Goal: Communication & Community: Answer question/provide support

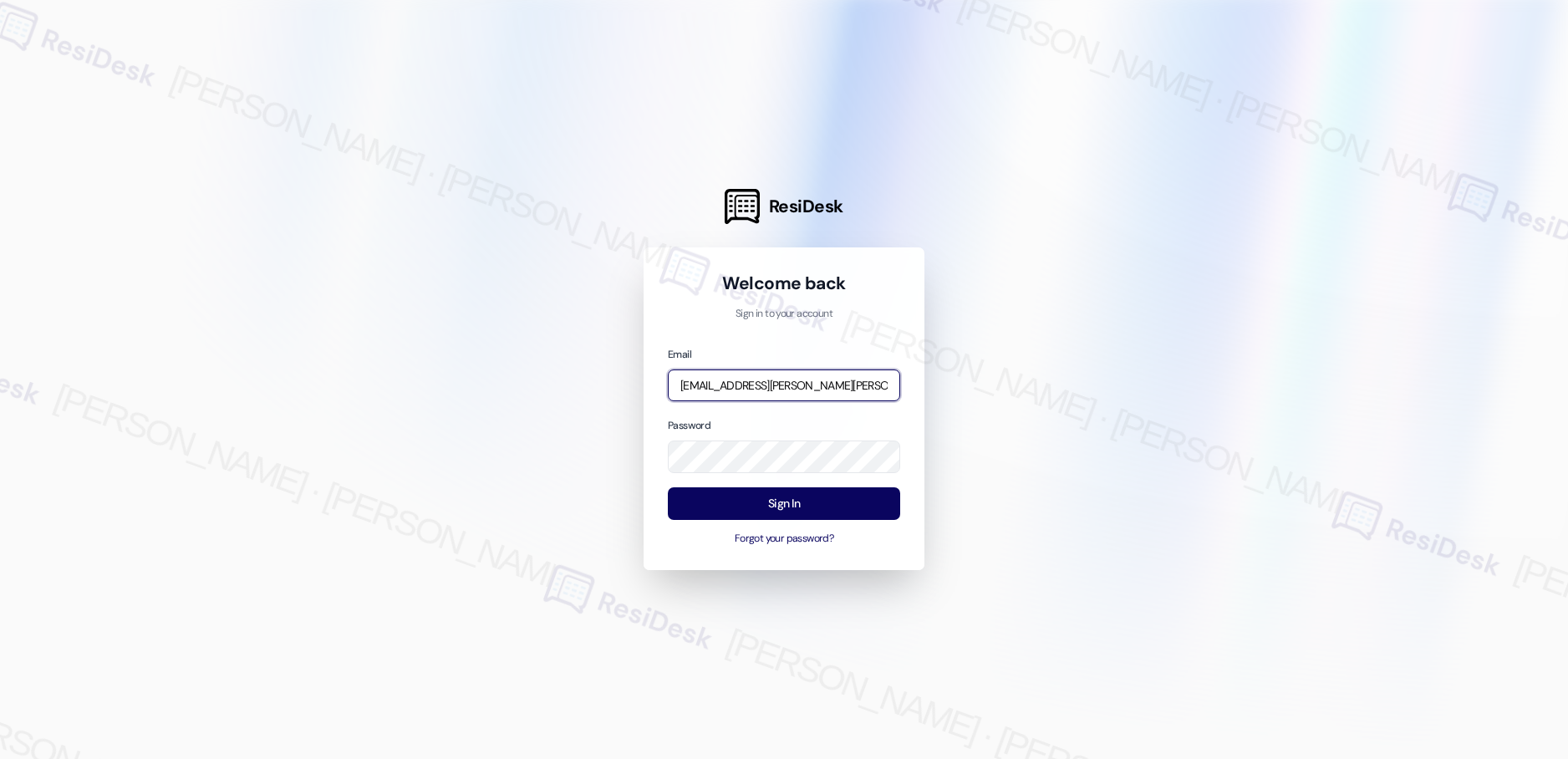
click at [788, 389] on input "[EMAIL_ADDRESS][PERSON_NAME][PERSON_NAME][PERSON_NAME][DOMAIN_NAME]" at bounding box center [784, 385] width 232 height 33
type input "automated-surveys-asset_living-resen.two@asset_[DOMAIN_NAME]"
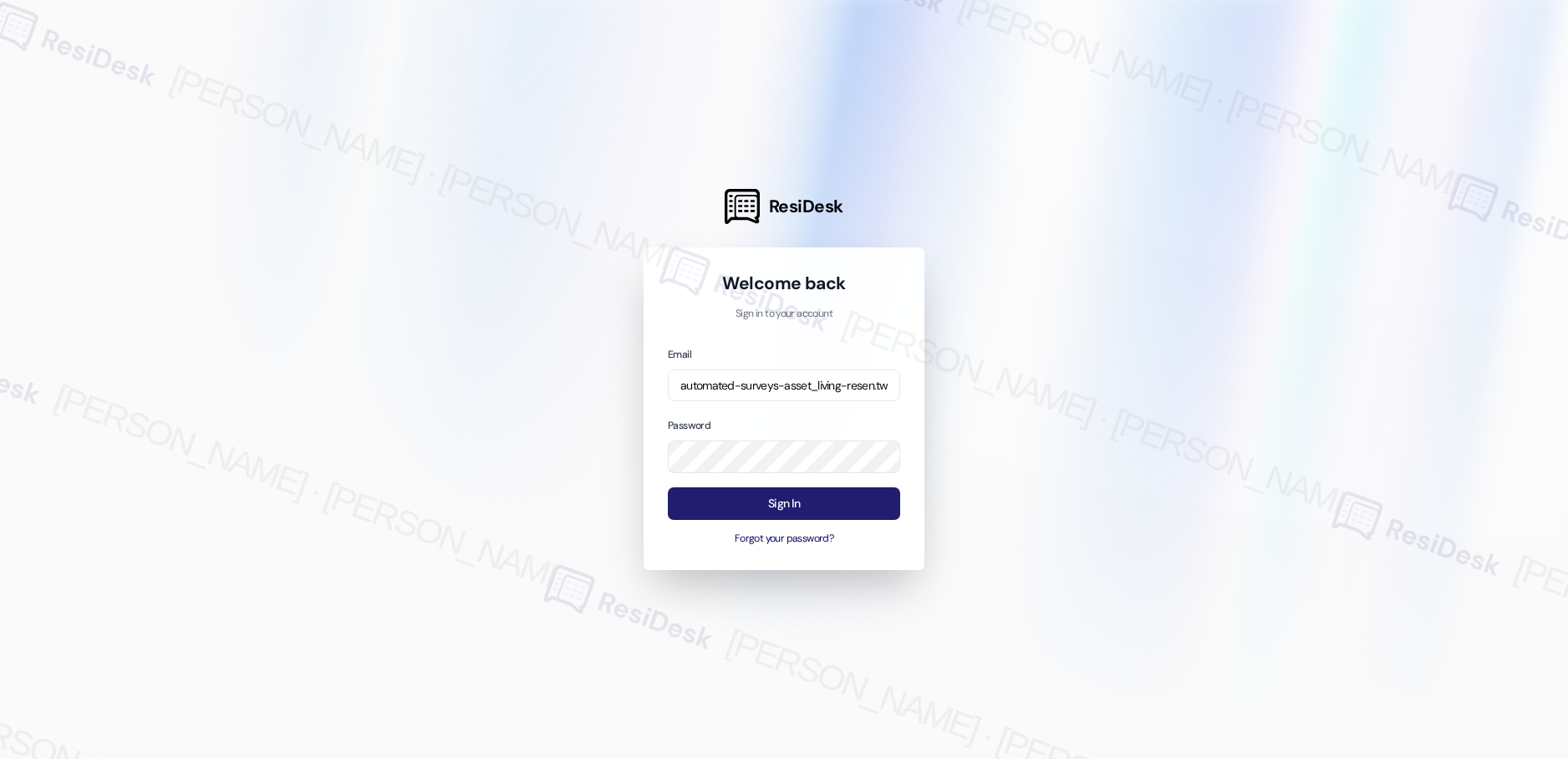
click at [797, 504] on button "Sign In" at bounding box center [784, 504] width 232 height 33
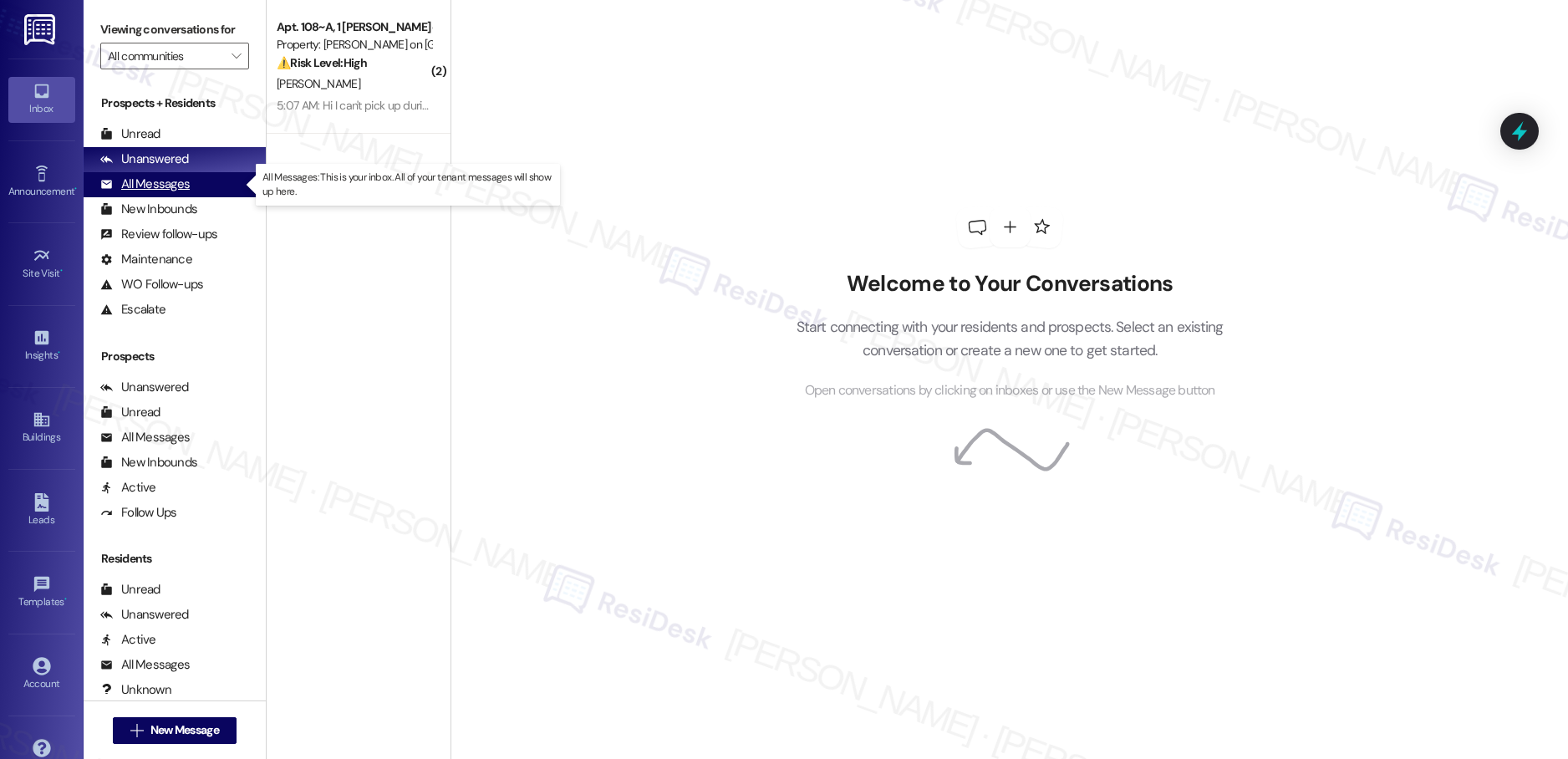
click at [149, 186] on div "All Messages" at bounding box center [145, 185] width 89 height 18
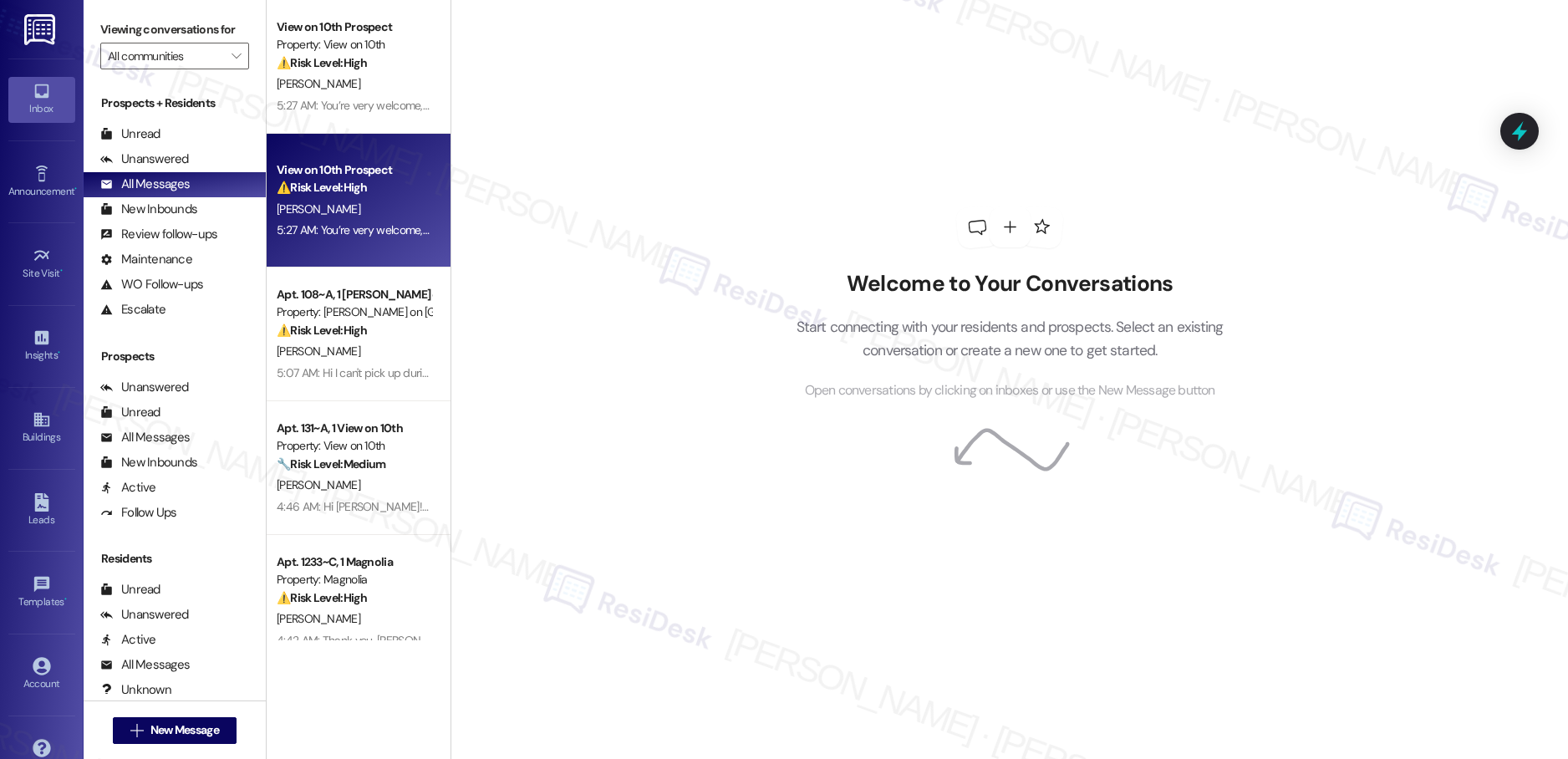
click at [359, 171] on div "View on 10th Prospect" at bounding box center [353, 171] width 155 height 18
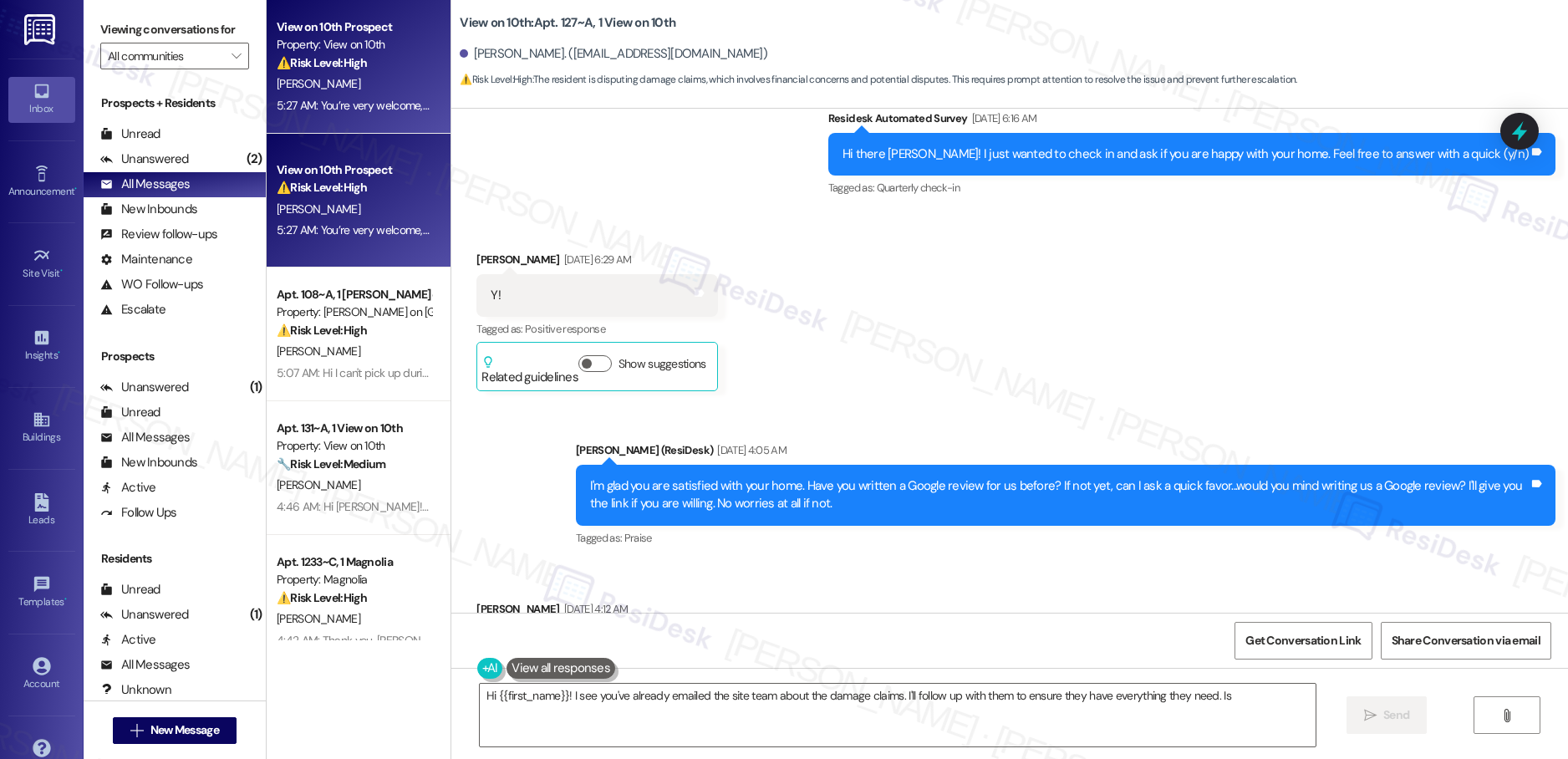
scroll to position [2767, 0]
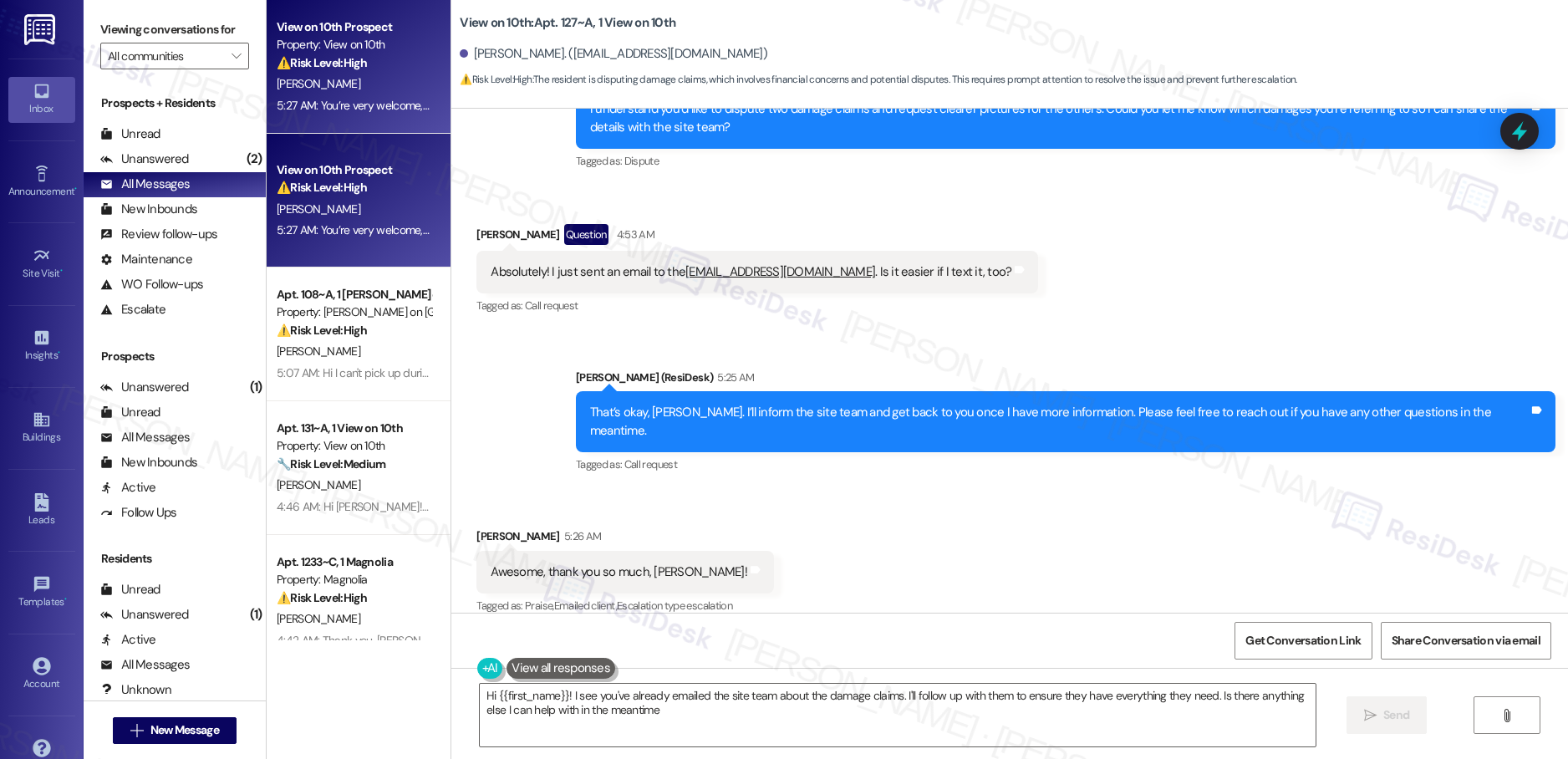
type textarea "Hi {{first_name}}! I see you've already emailed the site team about the damage …"
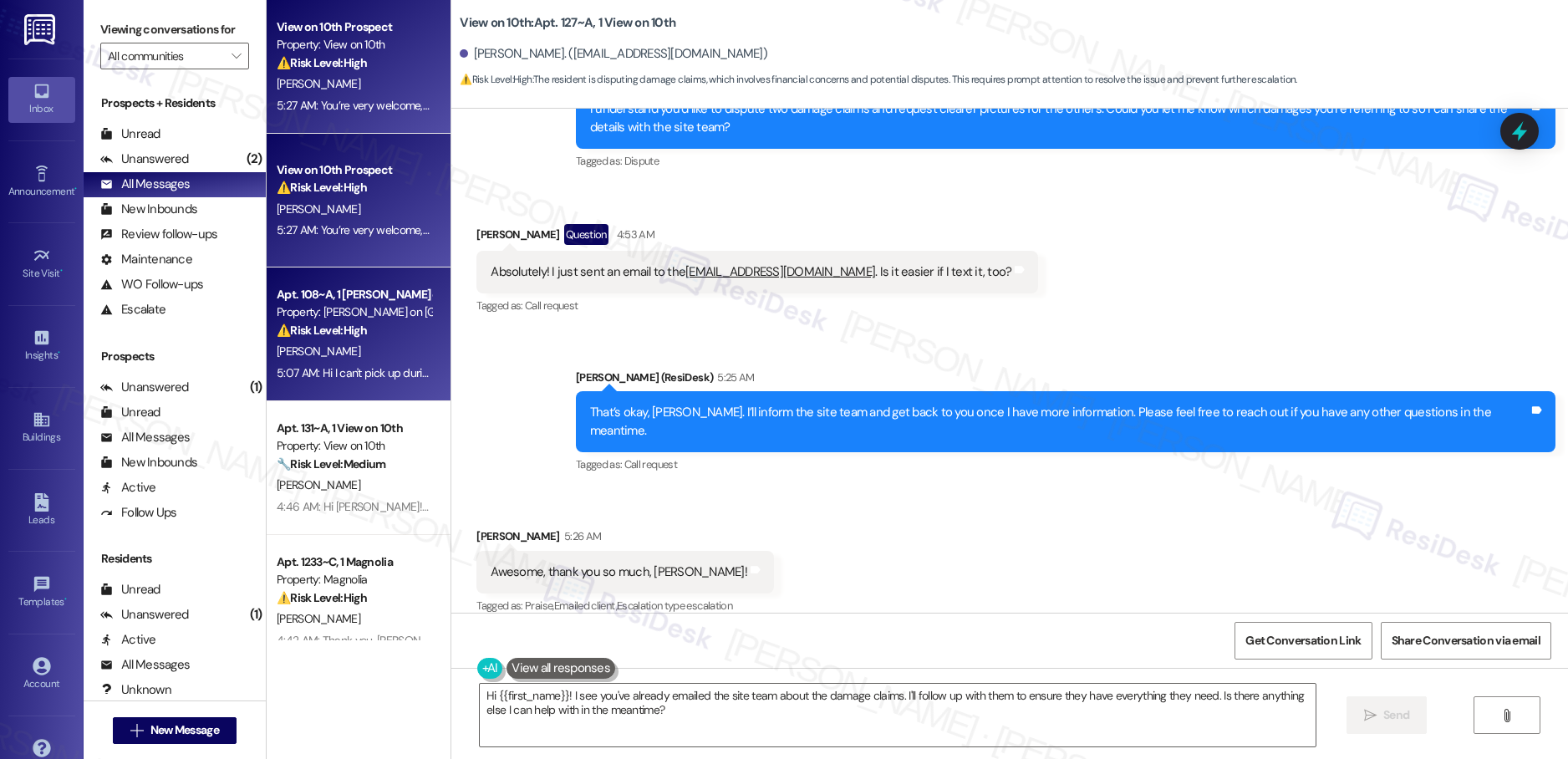
click at [423, 323] on div "Apt. 108~A, 1 [PERSON_NAME] on College Ave Property: [PERSON_NAME] on [GEOGRAPH…" at bounding box center [359, 334] width 184 height 133
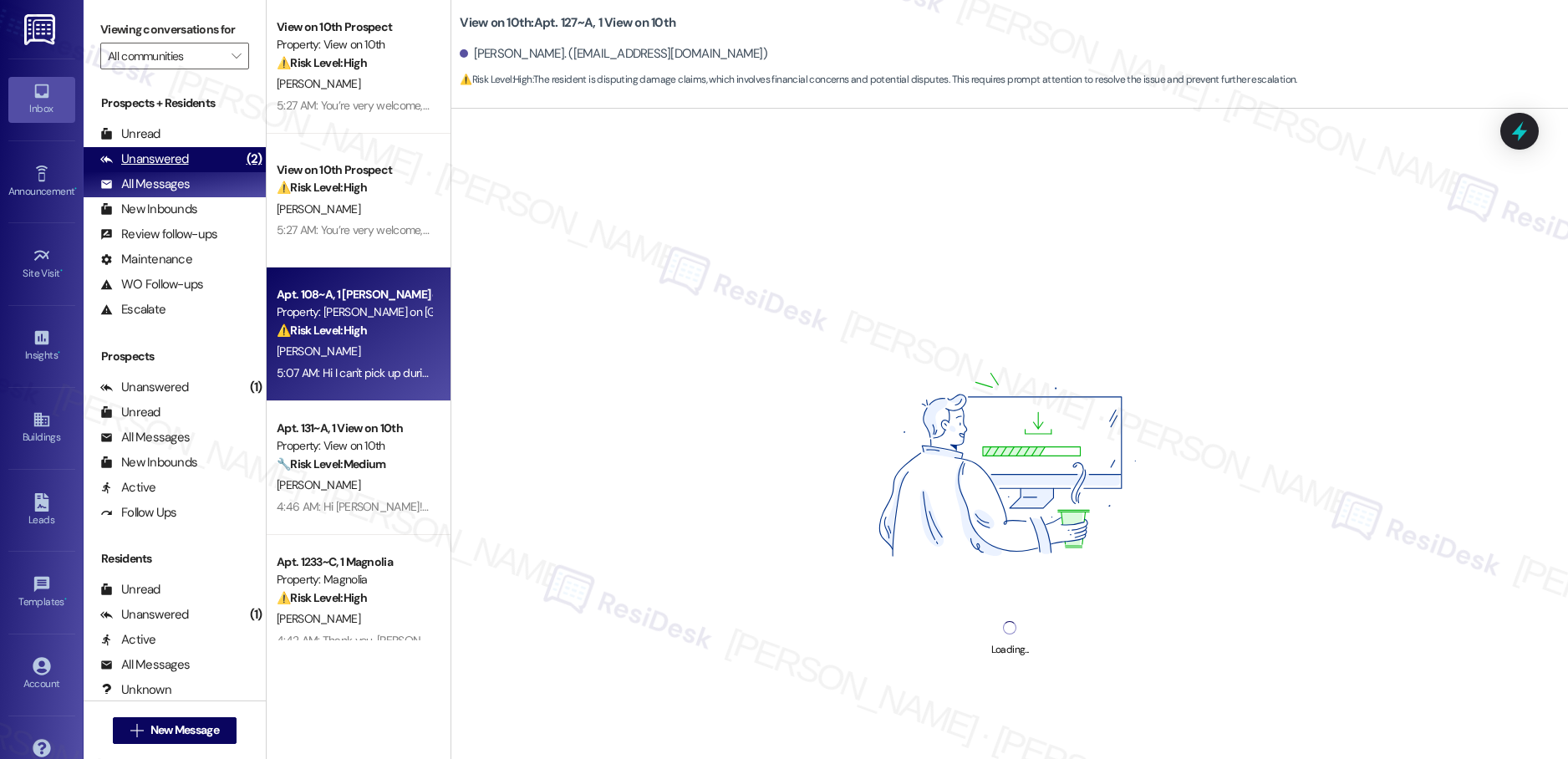
click at [178, 163] on div "Unanswered" at bounding box center [145, 159] width 88 height 18
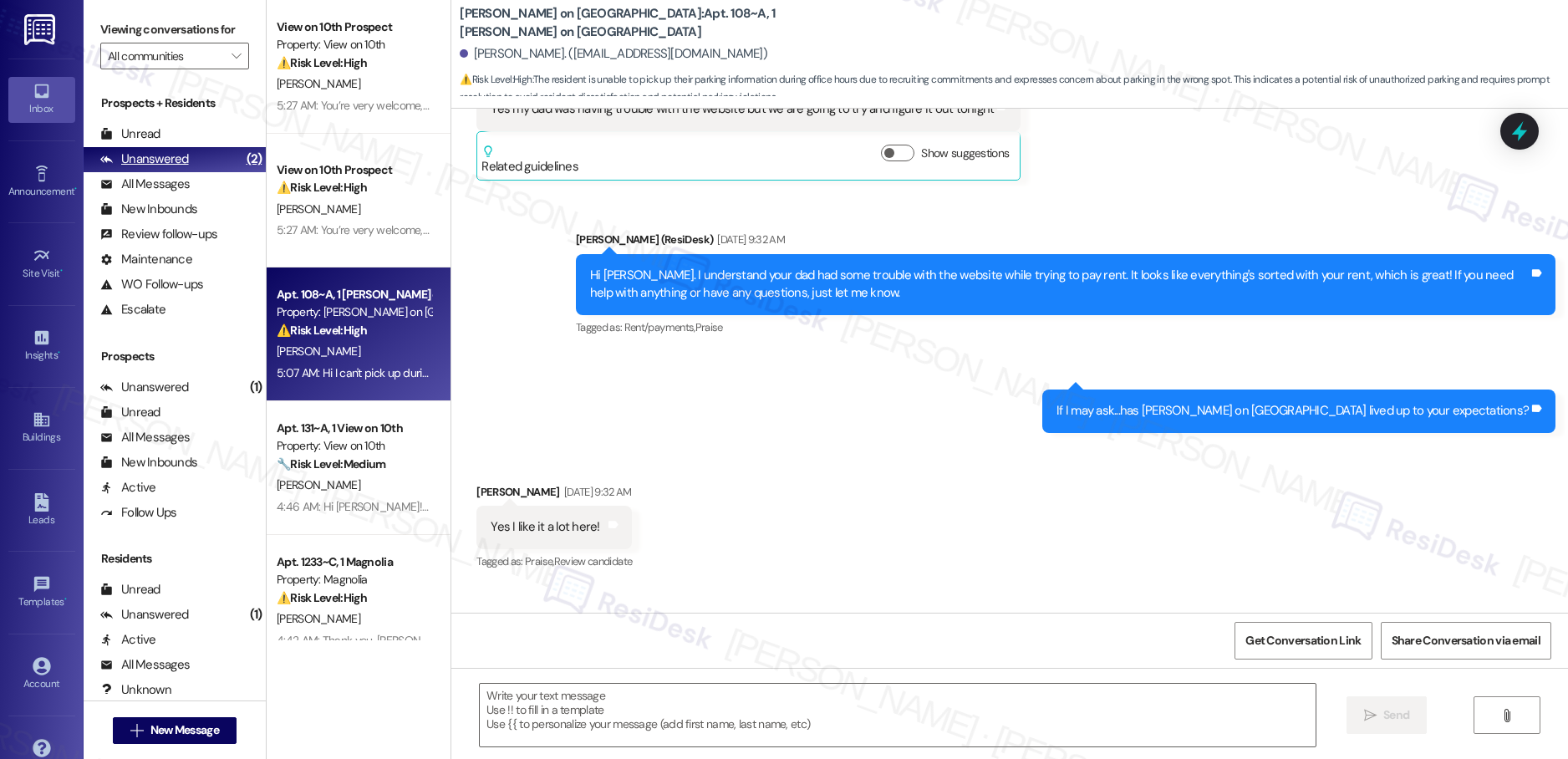
scroll to position [1116, 0]
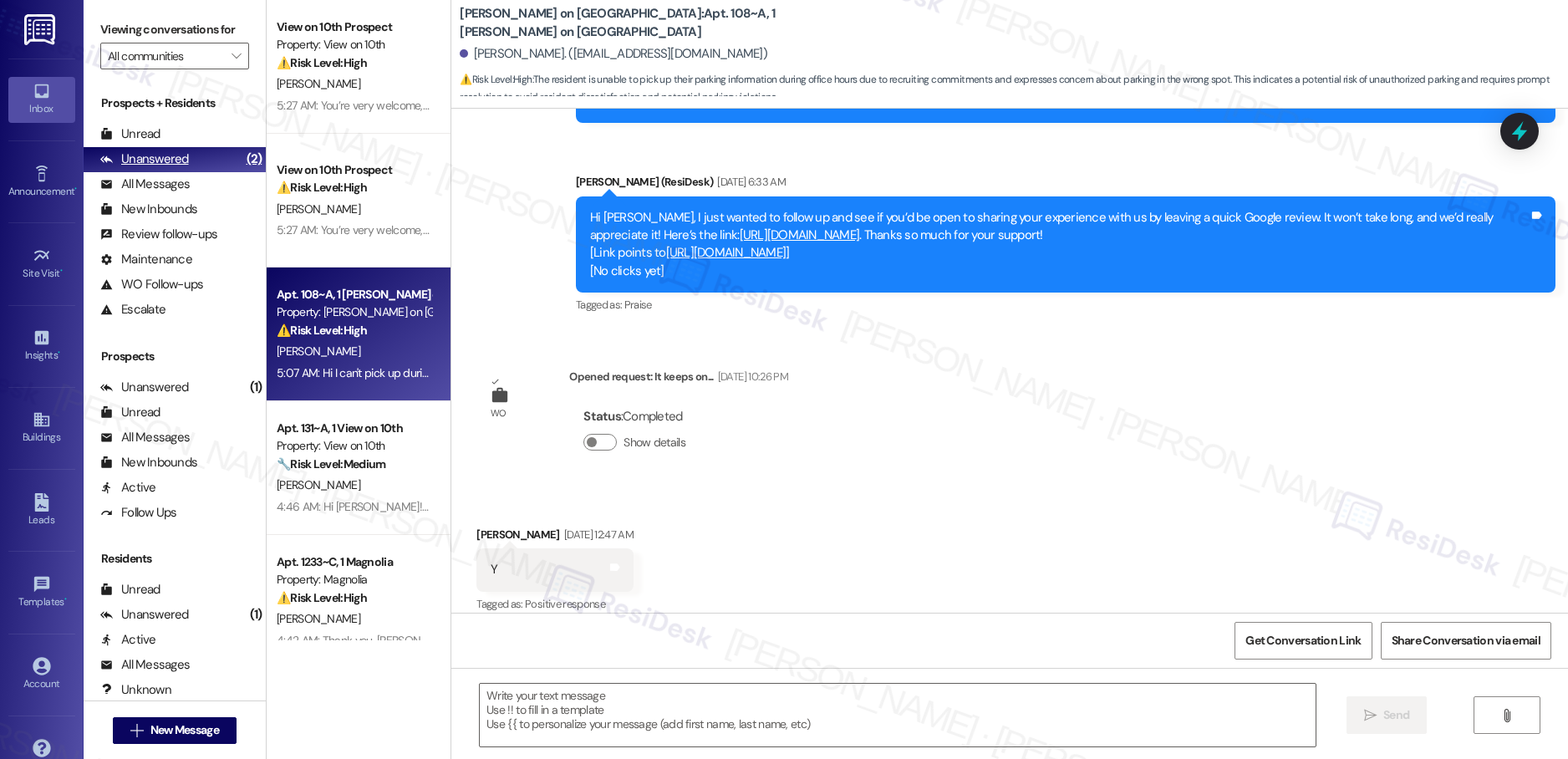
type textarea "Fetching suggested responses. Please feel free to read through the conversation…"
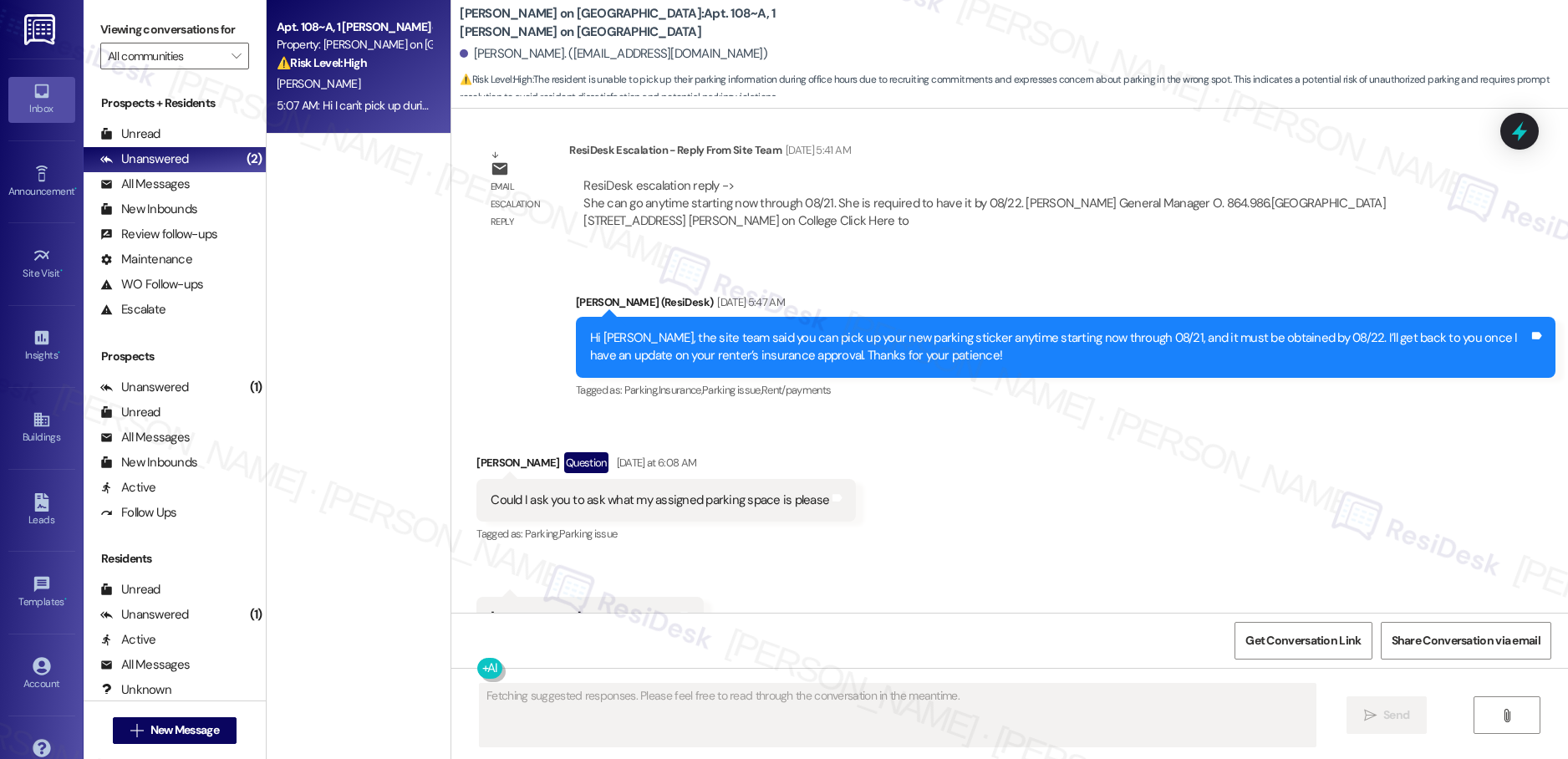
scroll to position [4793, 0]
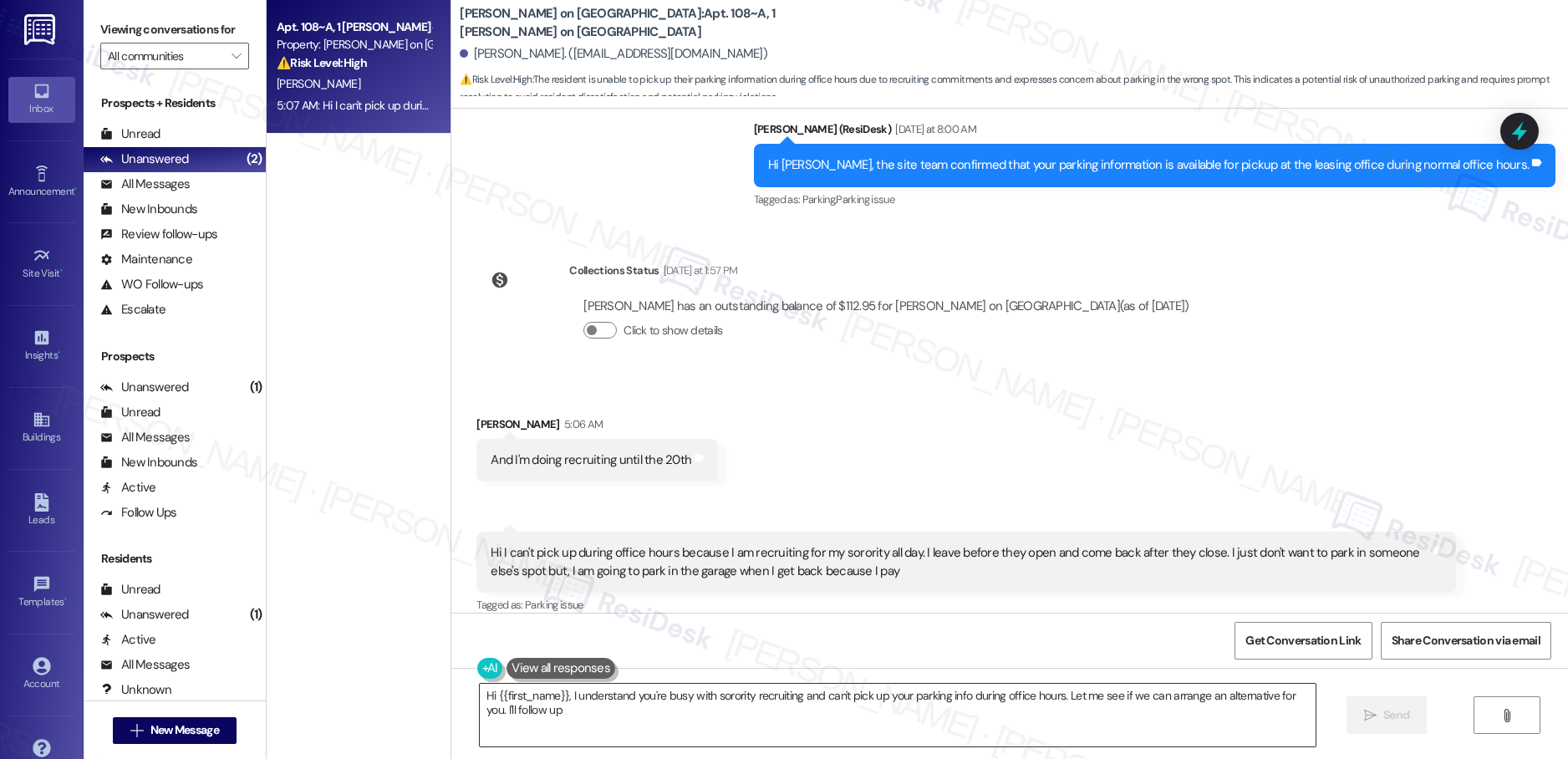
type textarea "Hi {{first_name}}, I understand you're busy with sorority recruiting and can't …"
